Goal: Feedback & Contribution: Leave review/rating

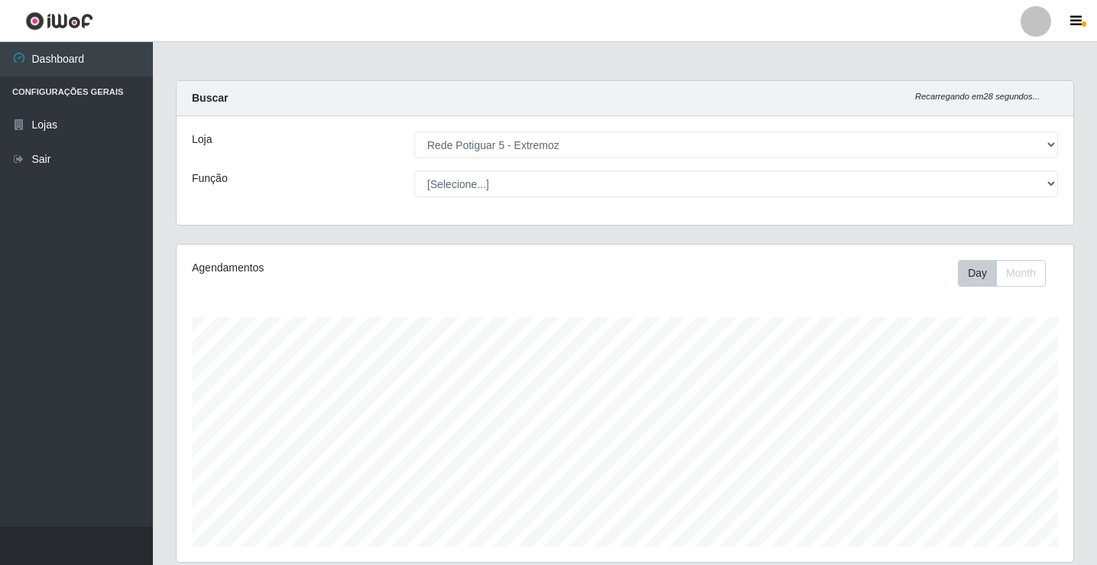
select select "79"
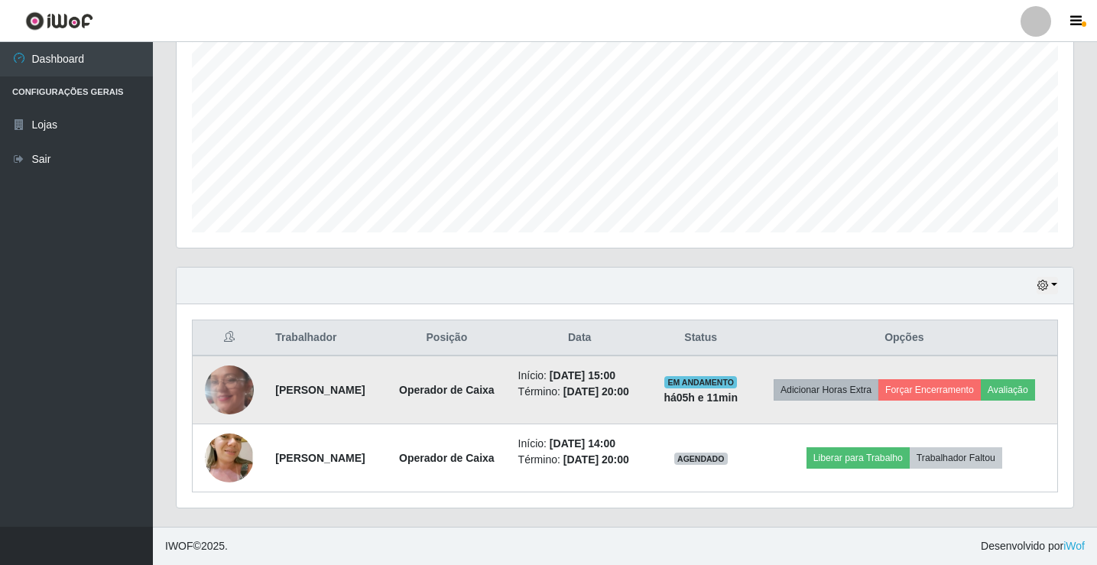
scroll to position [317, 896]
click at [1027, 386] on button "Avaliação" at bounding box center [1007, 389] width 54 height 21
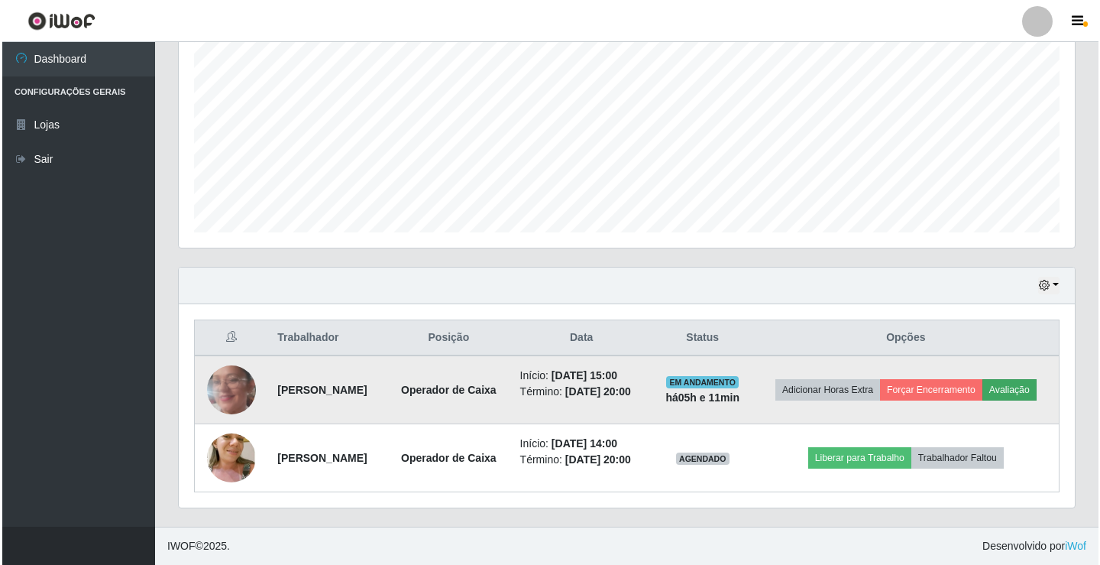
scroll to position [317, 889]
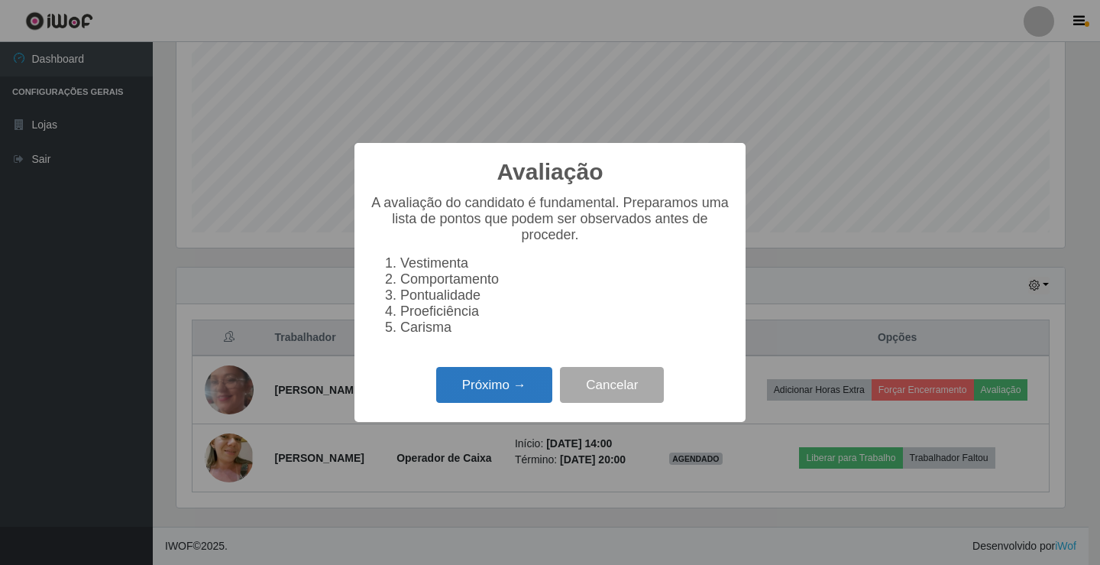
click at [506, 386] on button "Próximo →" at bounding box center [494, 385] width 116 height 36
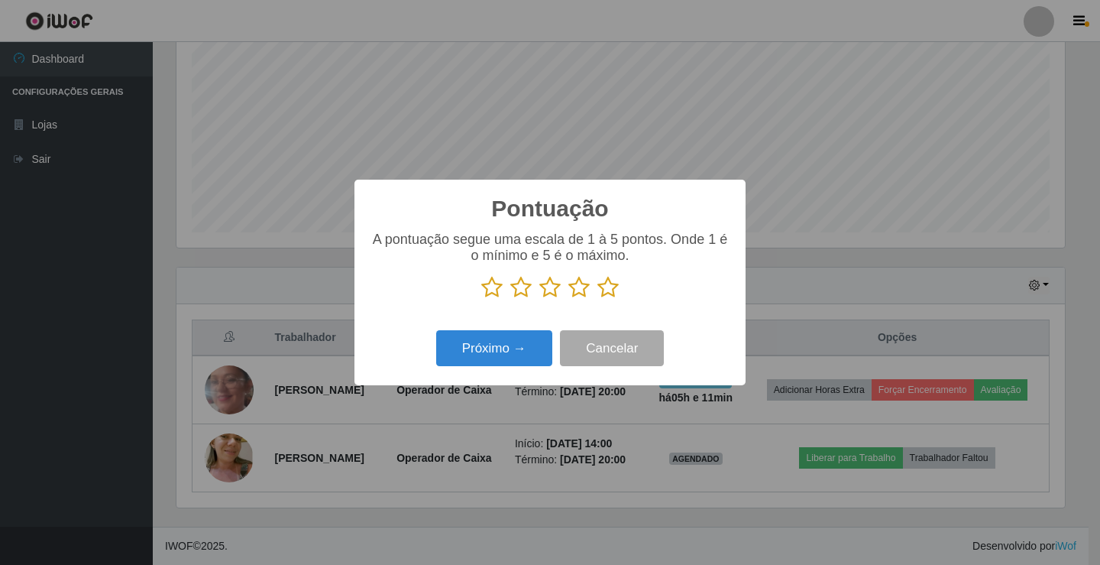
click at [606, 290] on icon at bounding box center [608, 287] width 21 height 23
click at [598, 299] on input "radio" at bounding box center [598, 299] width 0 height 0
click at [512, 353] on button "Próximo →" at bounding box center [494, 348] width 116 height 36
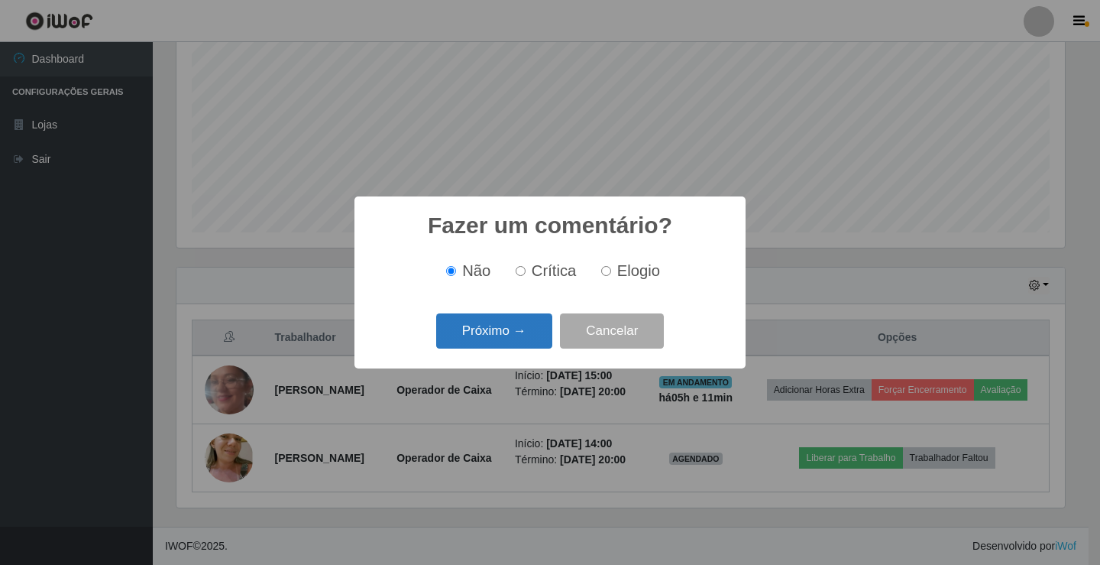
click at [511, 342] on button "Próximo →" at bounding box center [494, 331] width 116 height 36
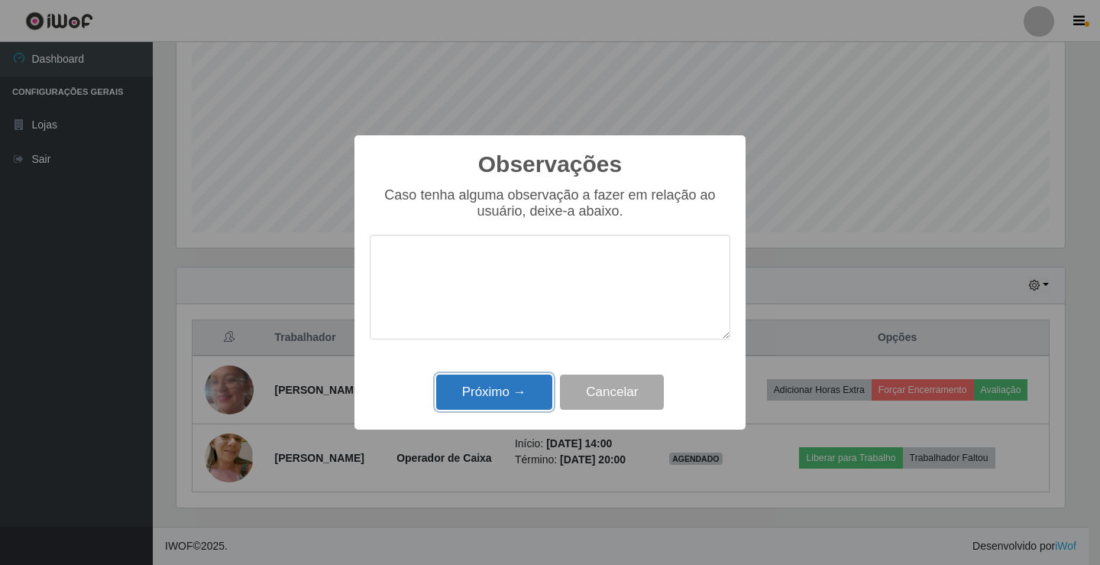
click at [522, 391] on button "Próximo →" at bounding box center [494, 392] width 116 height 36
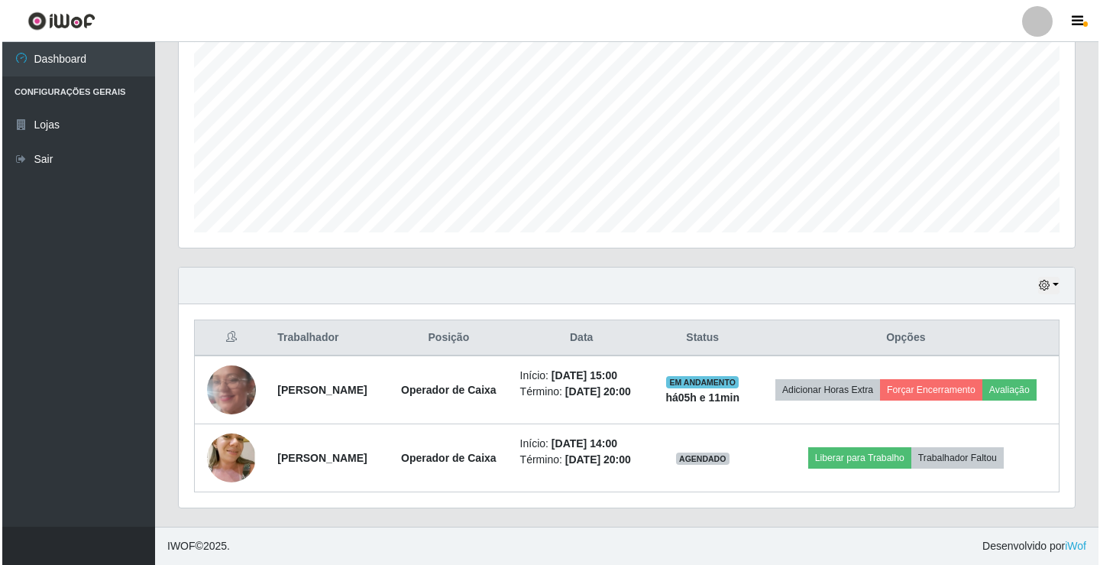
scroll to position [317, 896]
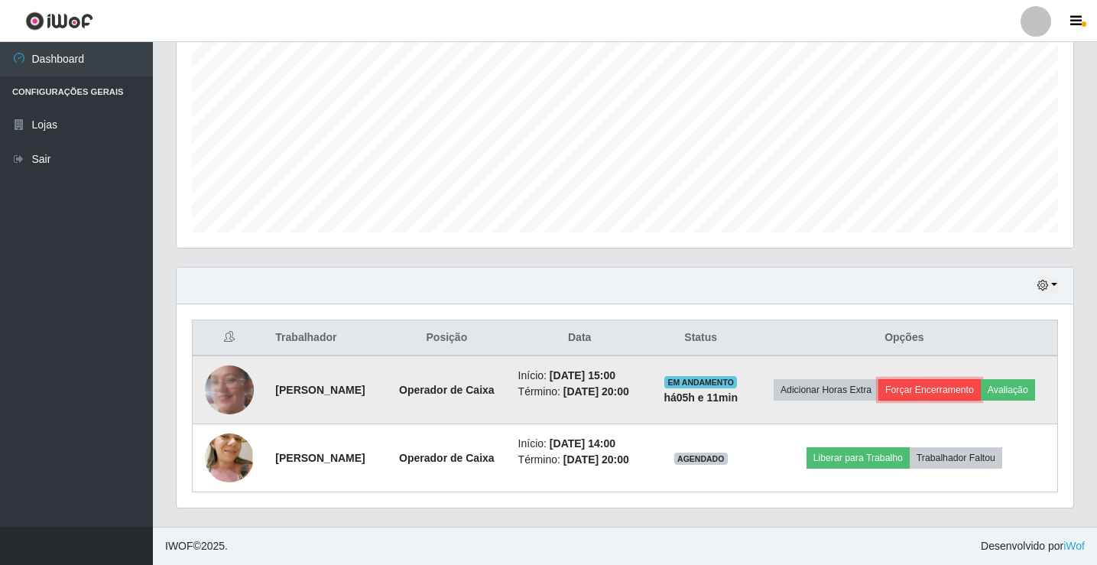
click at [933, 391] on button "Forçar Encerramento" at bounding box center [929, 389] width 102 height 21
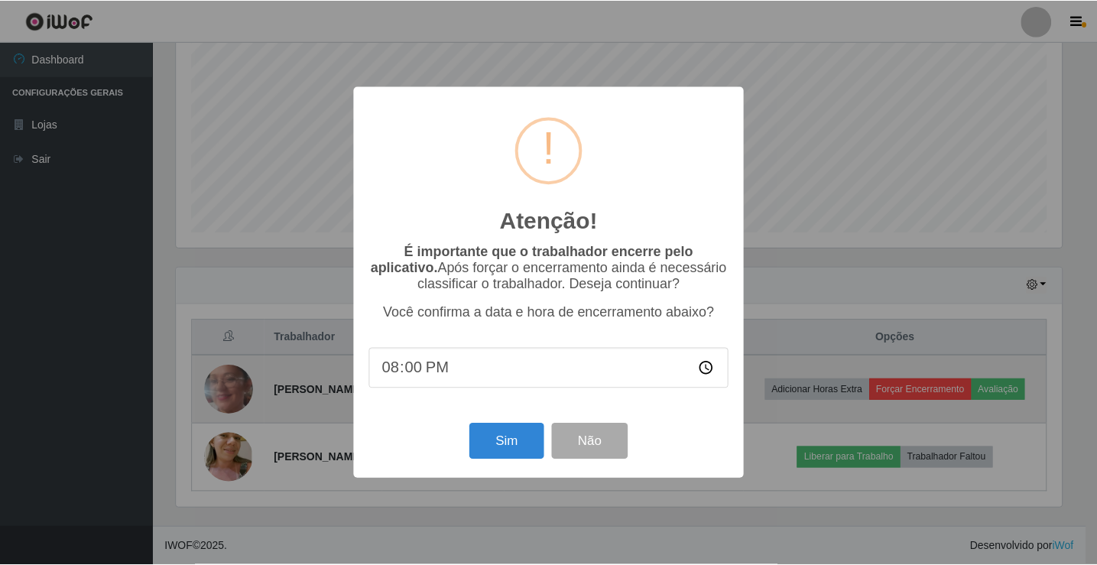
scroll to position [317, 889]
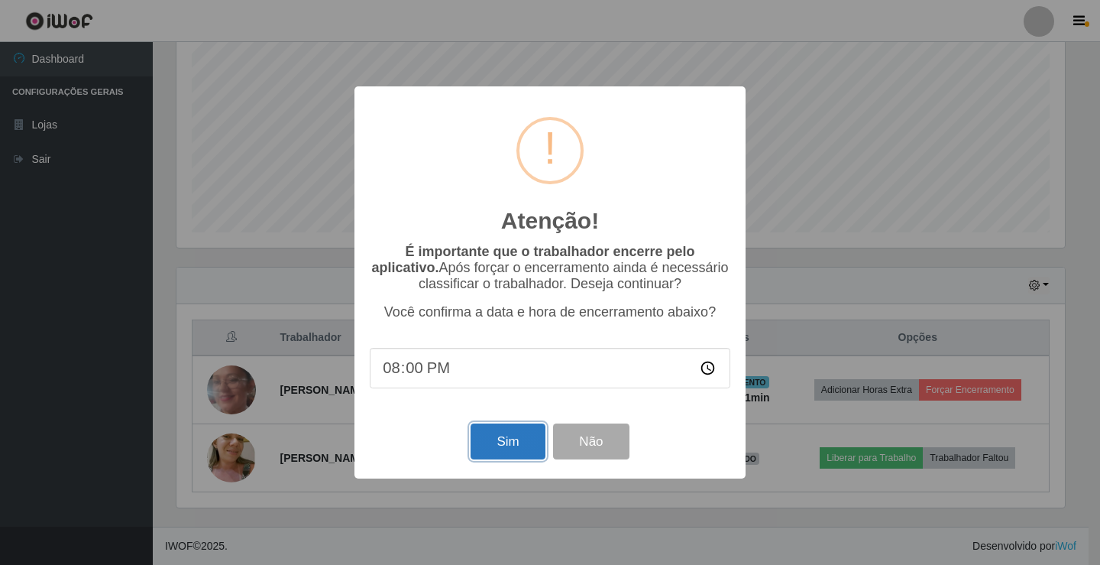
drag, startPoint x: 514, startPoint y: 449, endPoint x: 517, endPoint y: 437, distance: 12.1
click at [514, 443] on button "Sim" at bounding box center [508, 441] width 74 height 36
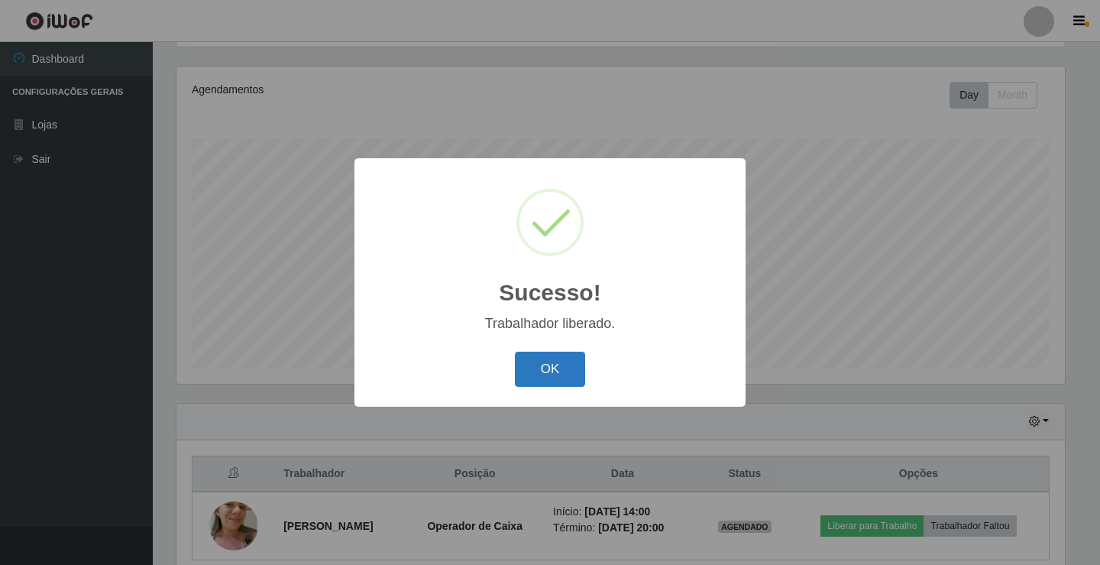
drag, startPoint x: 553, startPoint y: 374, endPoint x: 554, endPoint y: 366, distance: 7.7
click at [554, 371] on button "OK" at bounding box center [550, 370] width 71 height 36
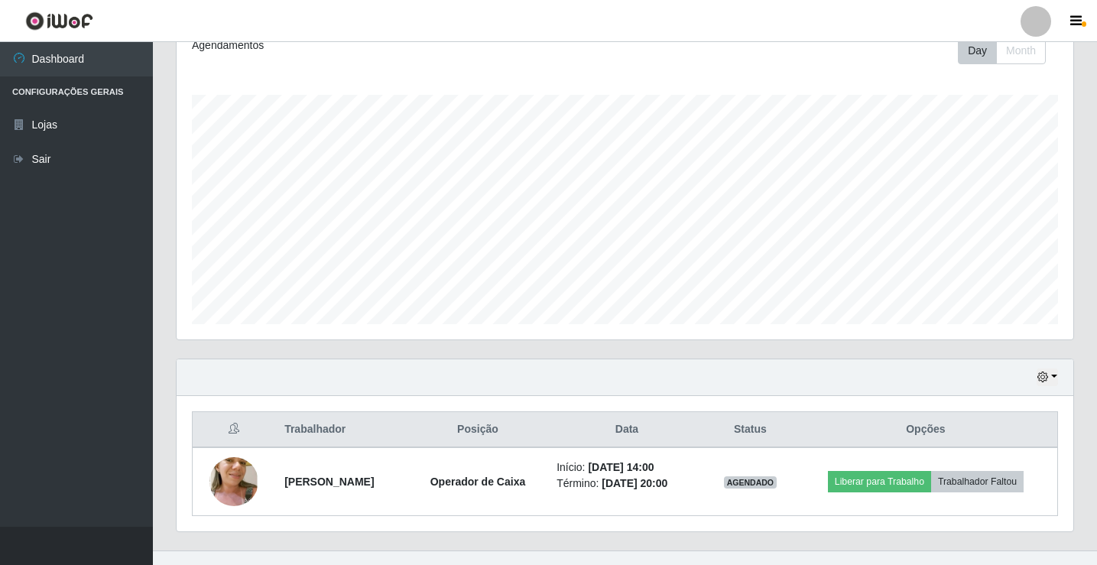
scroll to position [246, 0]
